Goal: Task Accomplishment & Management: Manage account settings

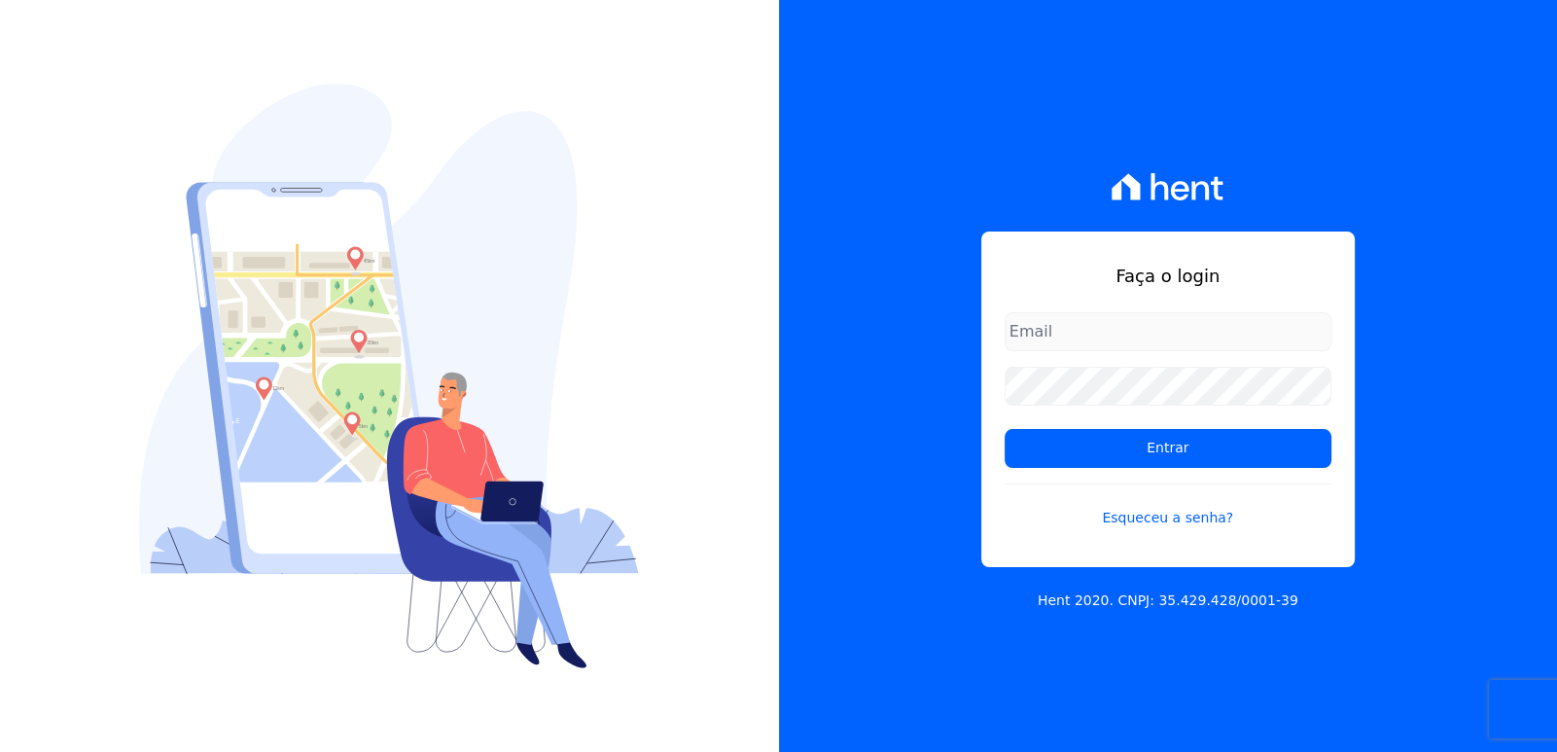
type input "[EMAIL_ADDRESS][DOMAIN_NAME]"
click at [1413, 222] on div "Faça o login bieldoro@gmail.com Entrar Esqueceu a senha? Hent 2020. CNPJ: 35.42…" at bounding box center [1168, 376] width 779 height 752
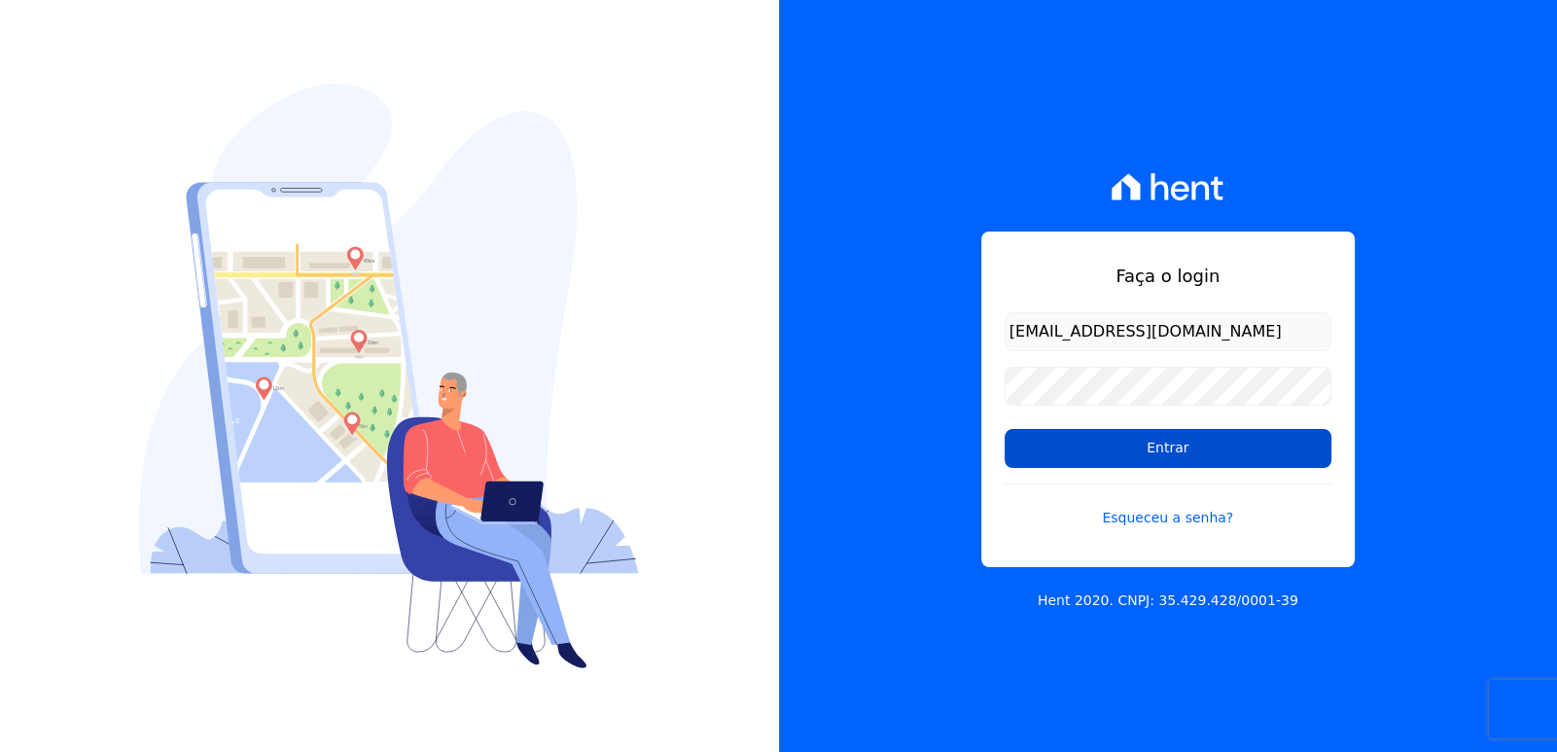
click at [1233, 442] on input "Entrar" at bounding box center [1168, 448] width 327 height 39
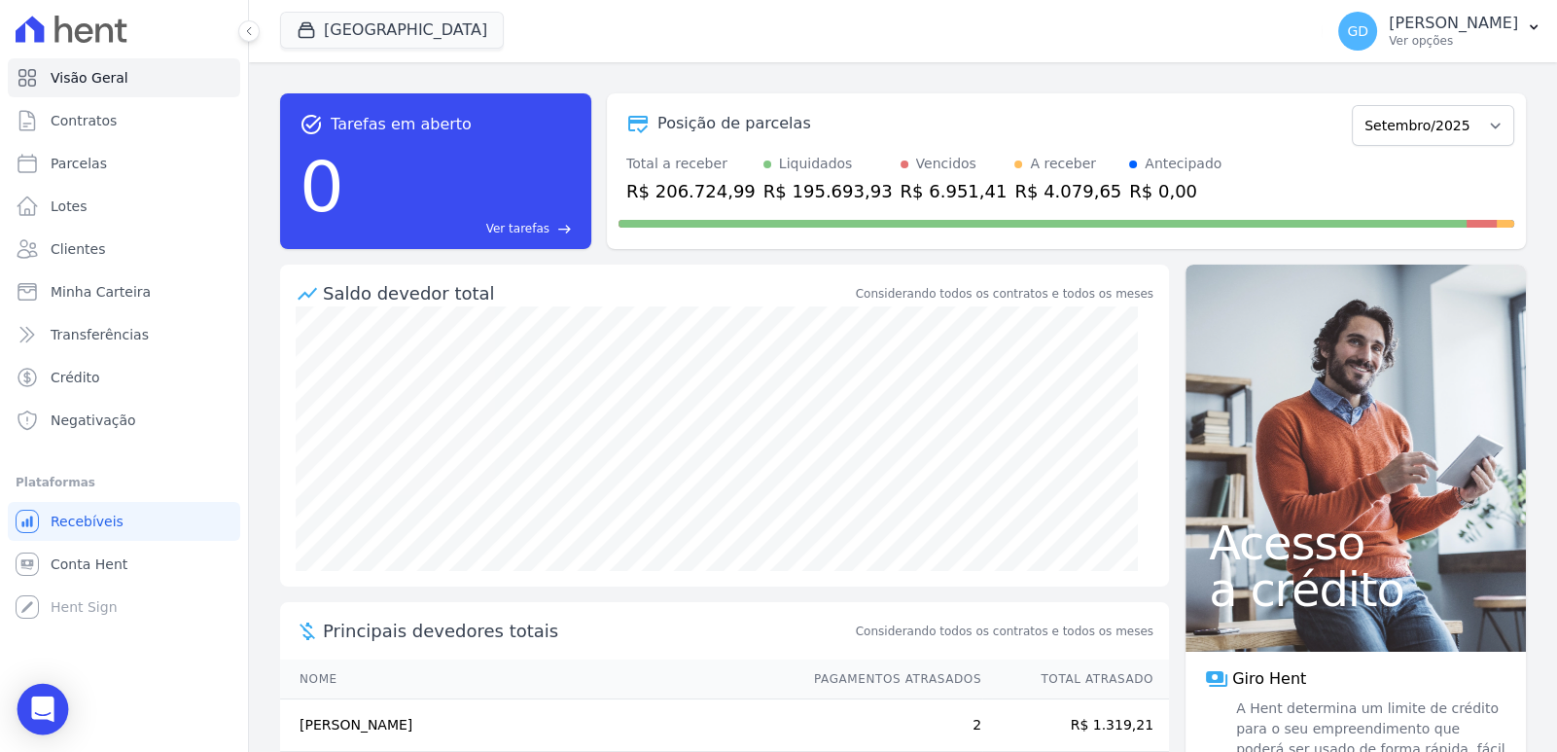
click at [57, 707] on div "Open Intercom Messenger" at bounding box center [44, 710] width 52 height 52
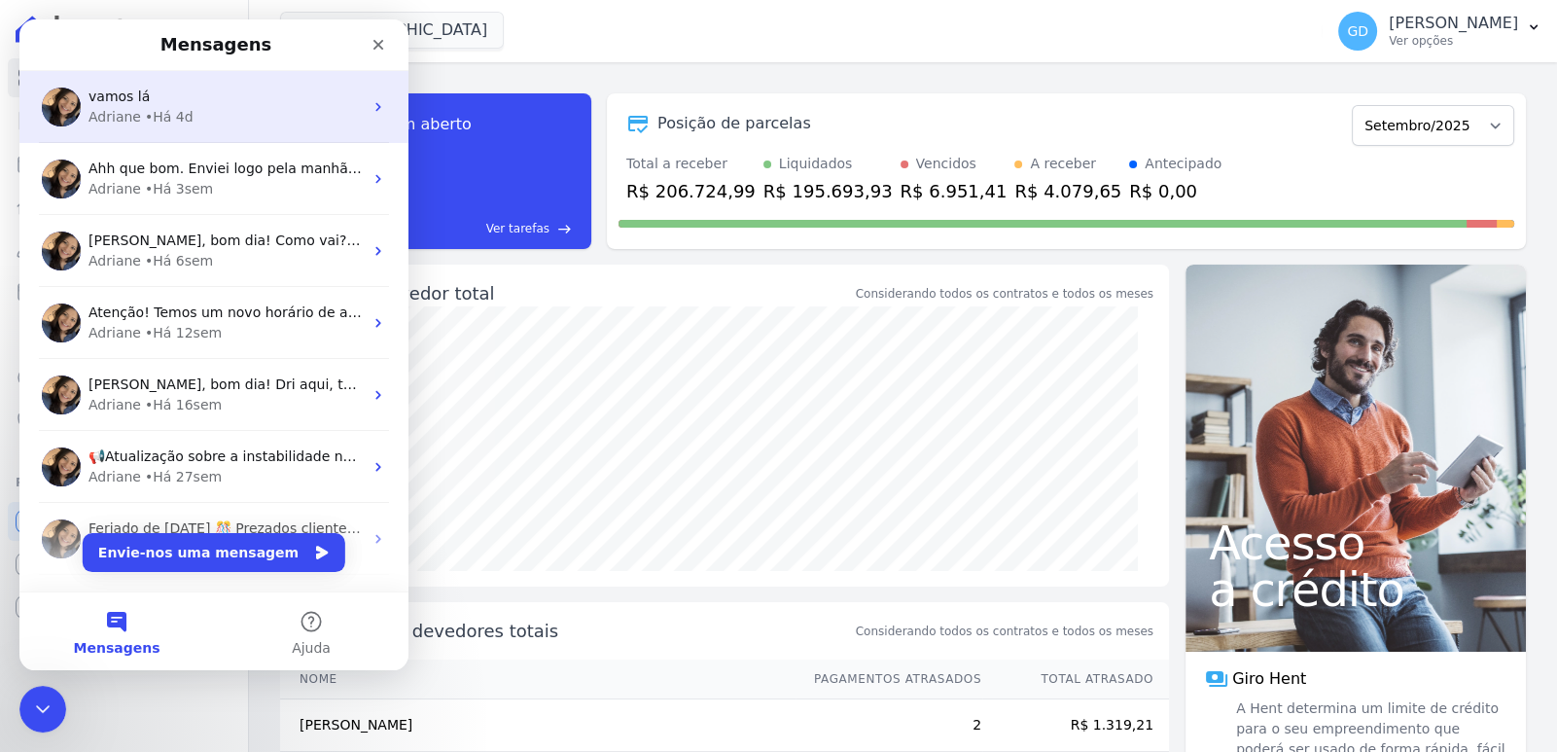
click at [263, 134] on div "vamos lá [PERSON_NAME] • Há 4d" at bounding box center [213, 107] width 389 height 72
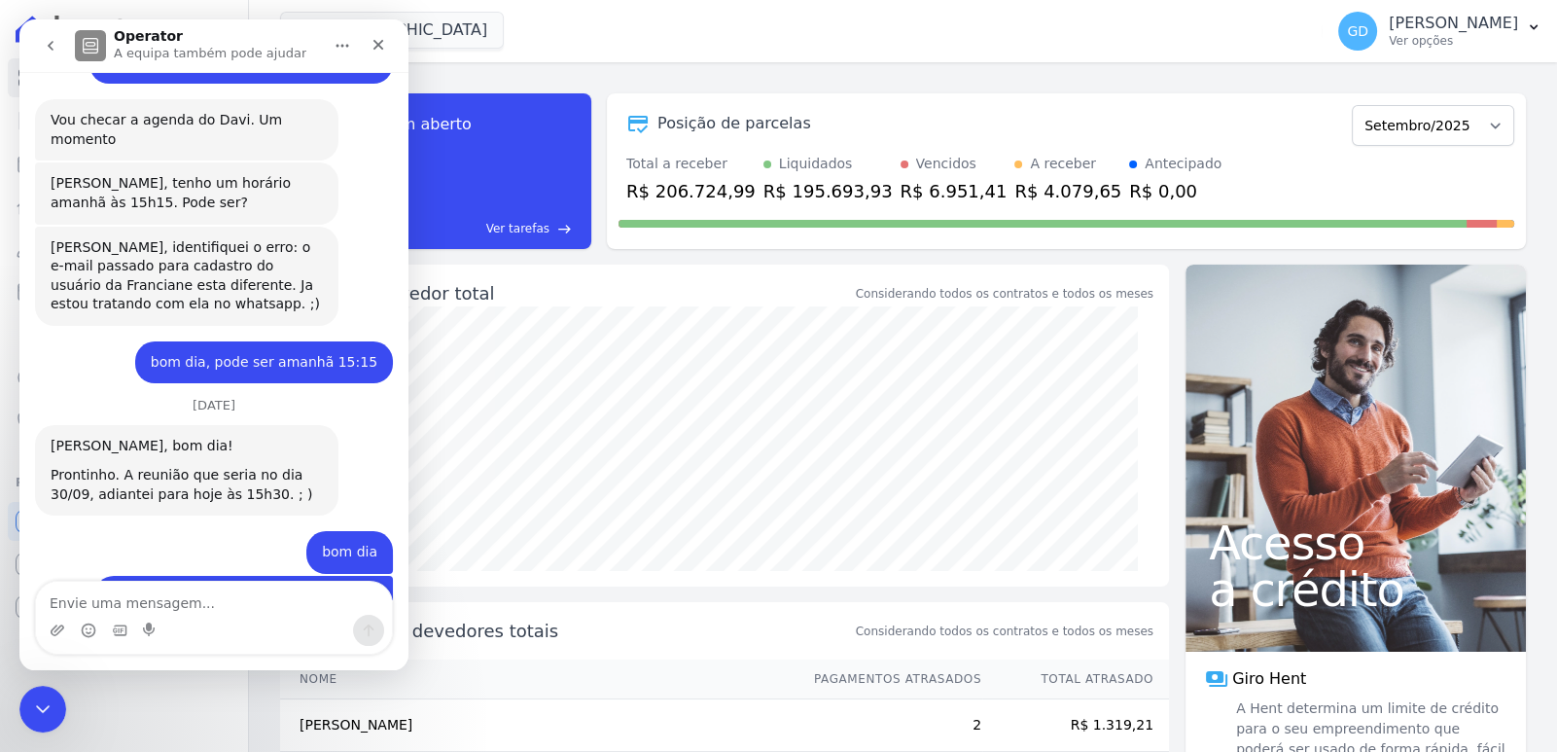
scroll to position [5582, 0]
